Goal: Information Seeking & Learning: Understand process/instructions

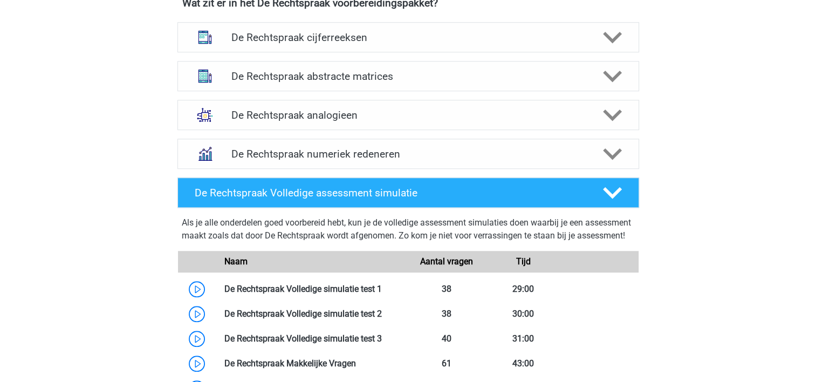
scroll to position [755, 0]
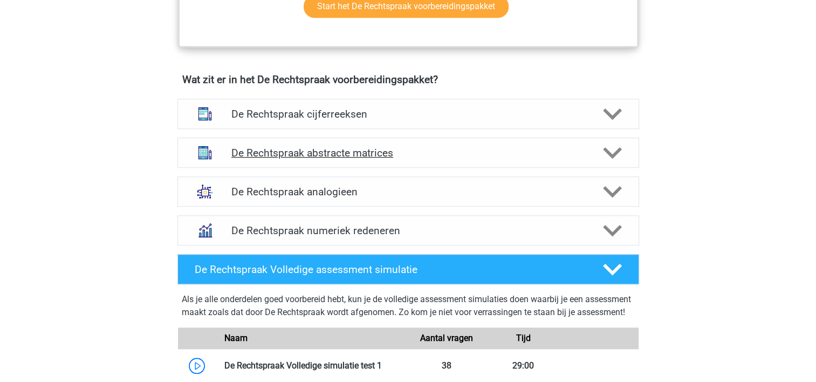
click at [607, 160] on div "De Rechtspraak abstracte matrices" at bounding box center [409, 153] width 462 height 30
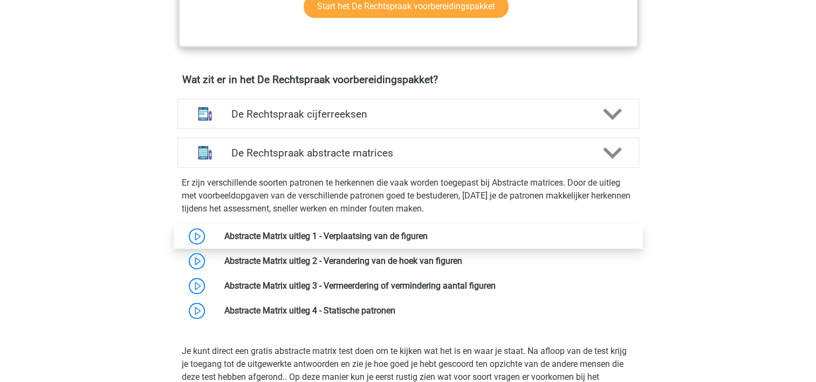
click at [428, 240] on link at bounding box center [428, 236] width 0 height 10
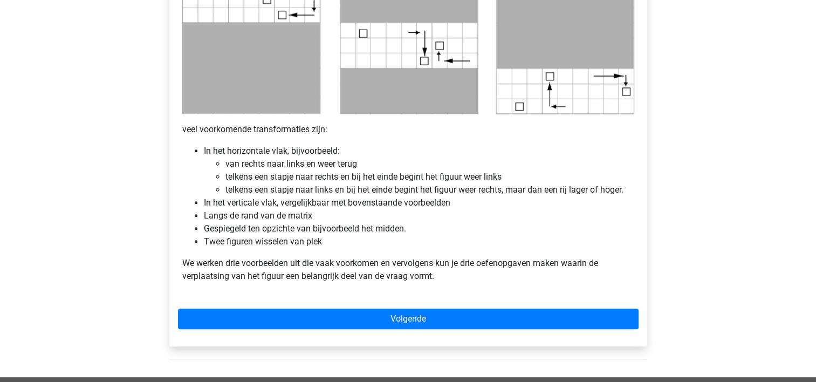
scroll to position [585, 0]
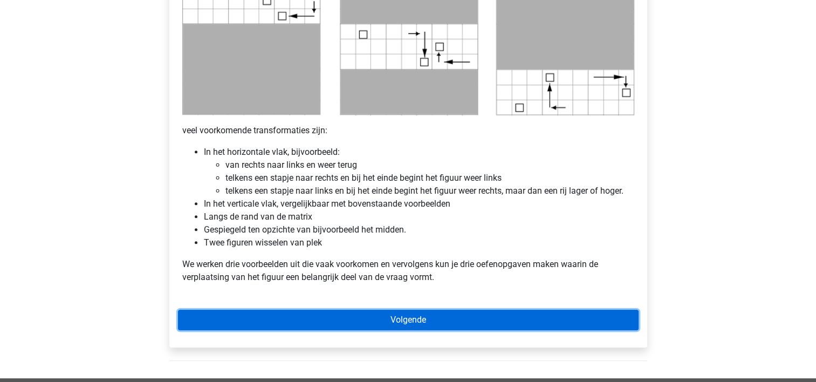
click at [457, 328] on link "Volgende" at bounding box center [408, 320] width 461 height 21
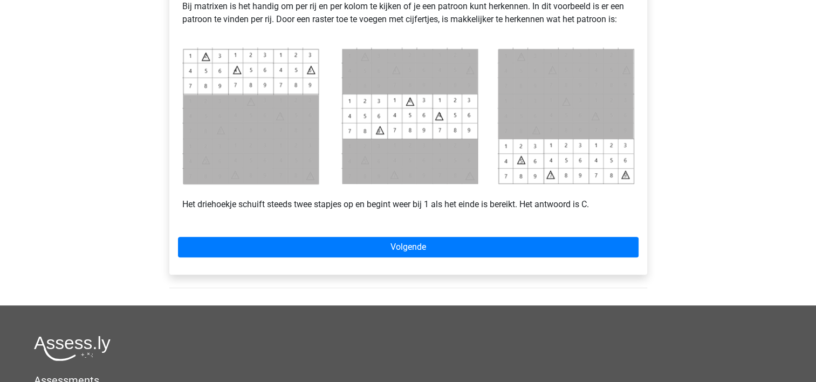
scroll to position [503, 0]
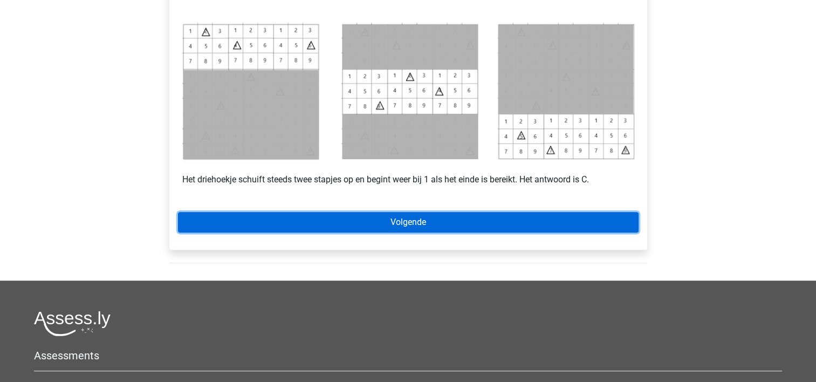
click at [353, 216] on link "Volgende" at bounding box center [408, 222] width 461 height 21
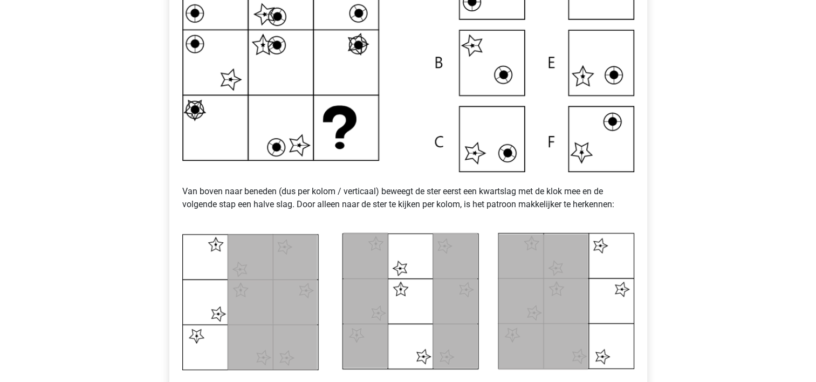
scroll to position [295, 0]
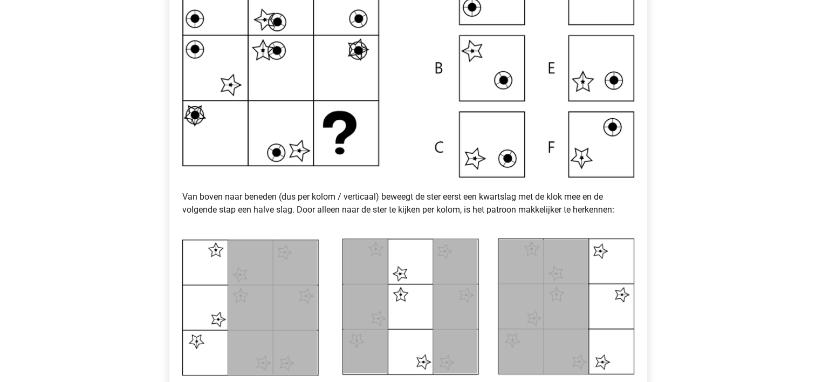
click at [375, 247] on img at bounding box center [408, 307] width 452 height 138
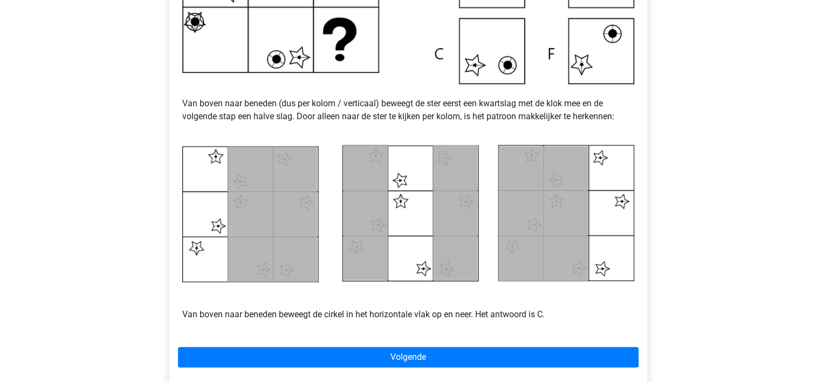
scroll to position [396, 0]
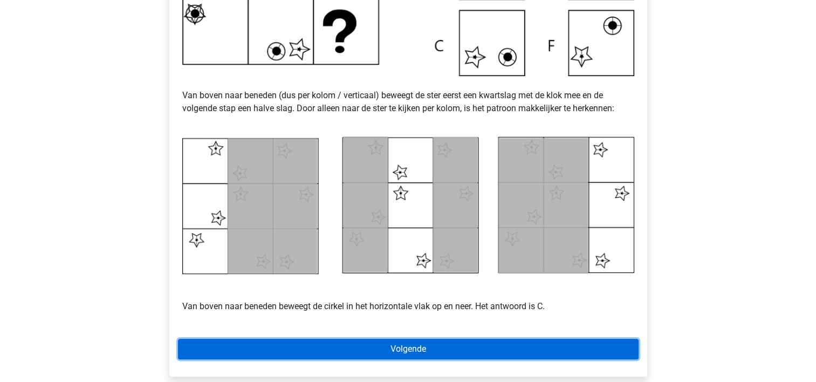
click at [393, 348] on link "Volgende" at bounding box center [408, 349] width 461 height 21
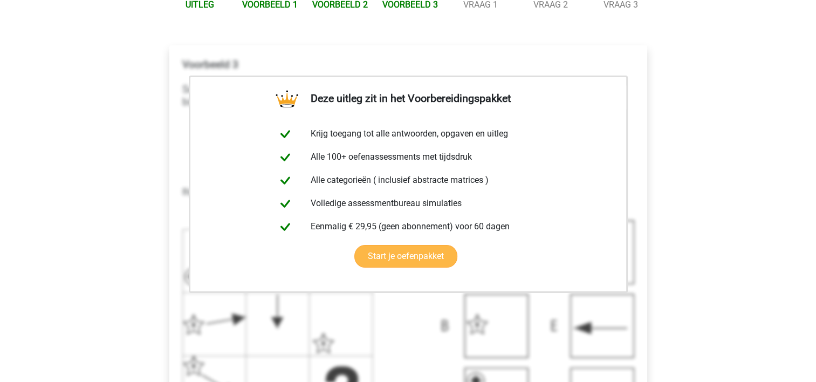
scroll to position [206, 0]
